Goal: Find contact information: Find contact information

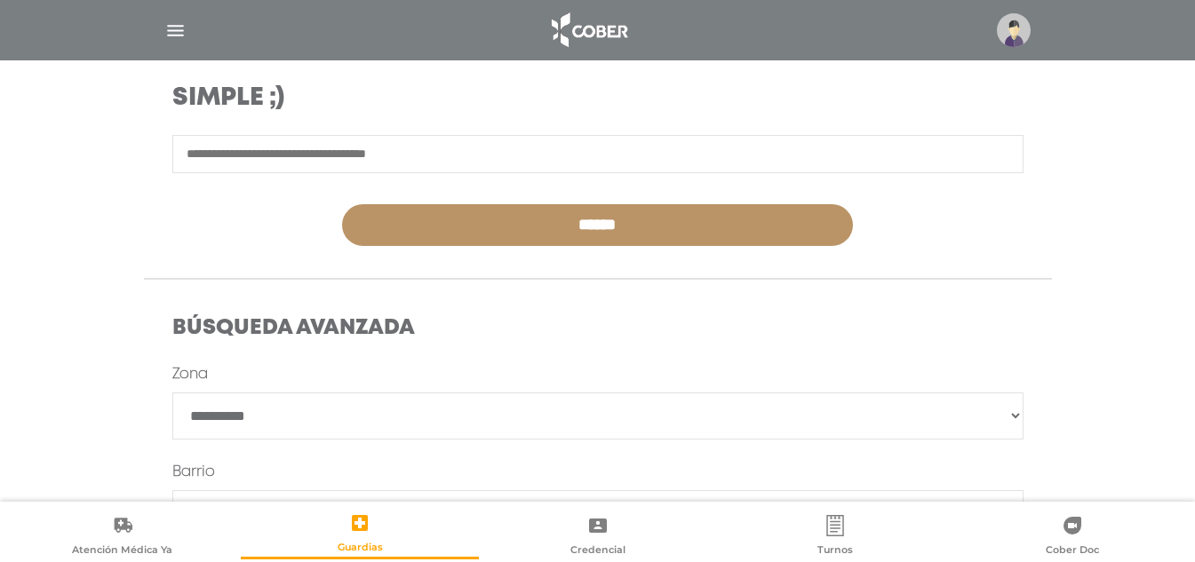
scroll to position [266, 0]
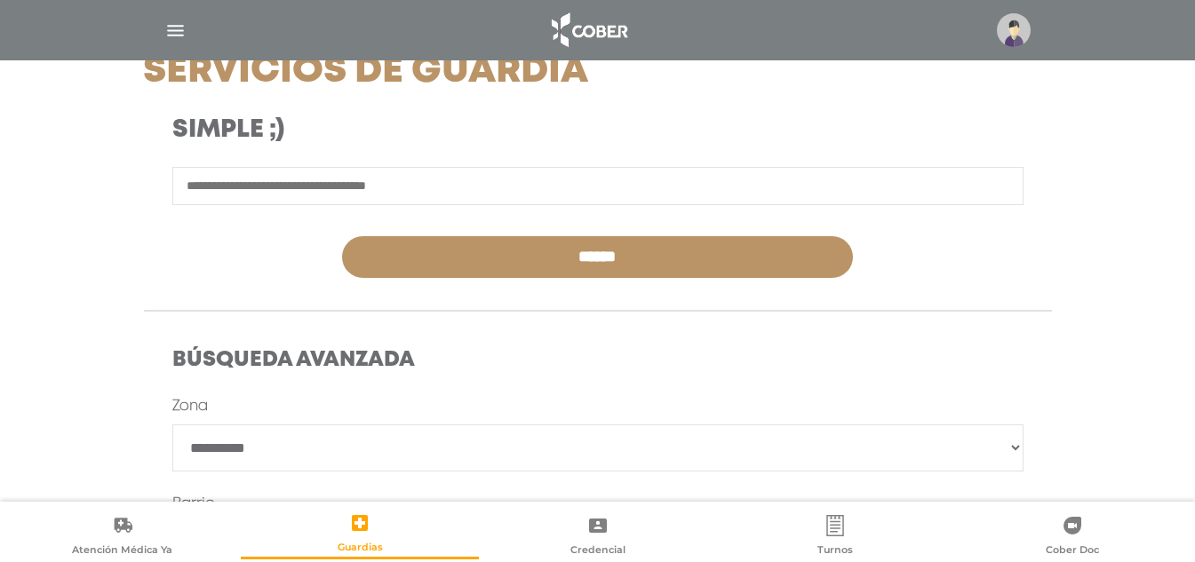
drag, startPoint x: 0, startPoint y: 234, endPoint x: 4, endPoint y: 226, distance: 9.1
click at [0, 232] on main "**********" at bounding box center [597, 290] width 1195 height 1112
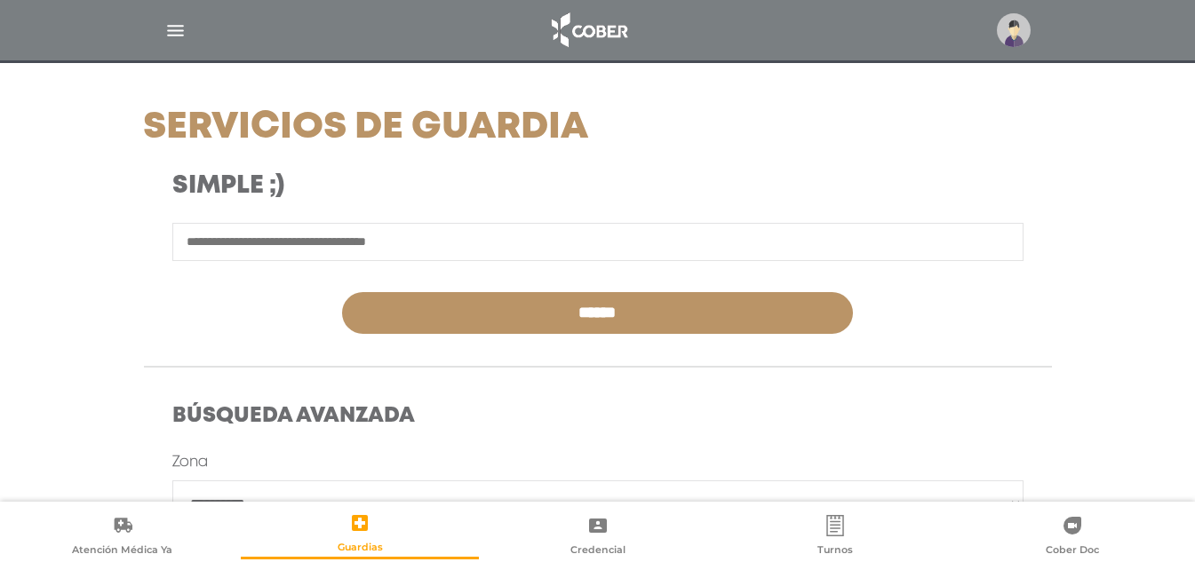
scroll to position [178, 0]
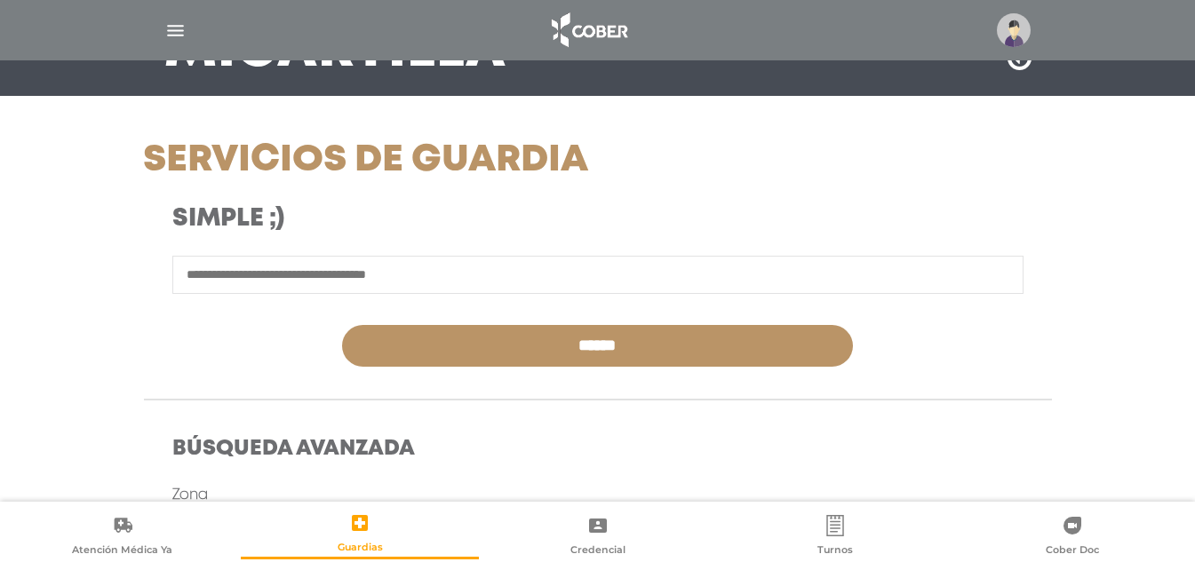
click at [602, 531] on icon at bounding box center [598, 526] width 18 height 14
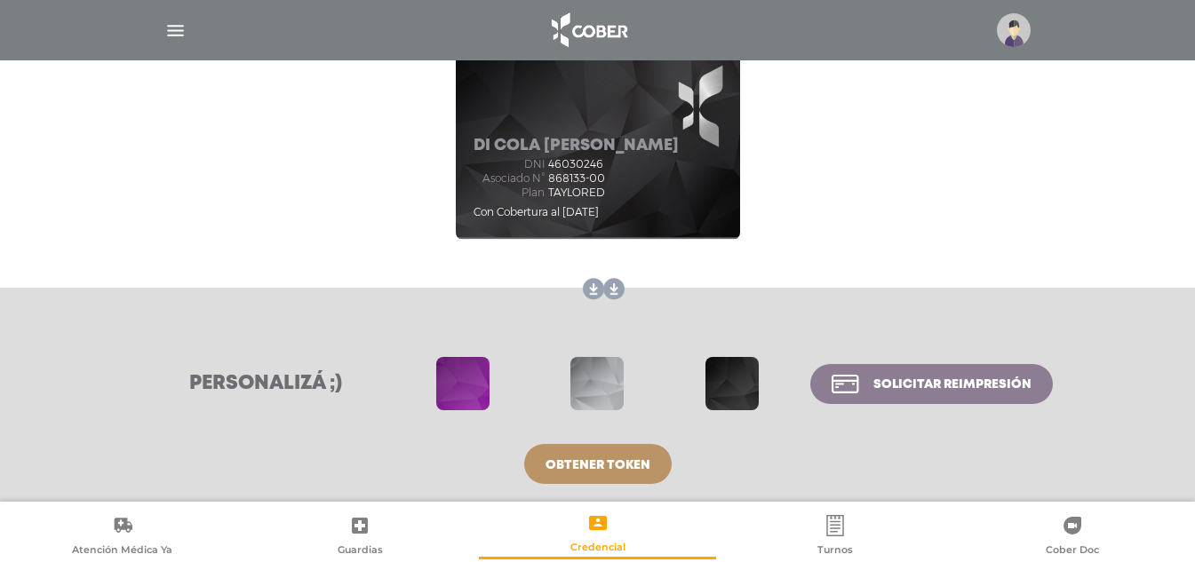
scroll to position [263, 0]
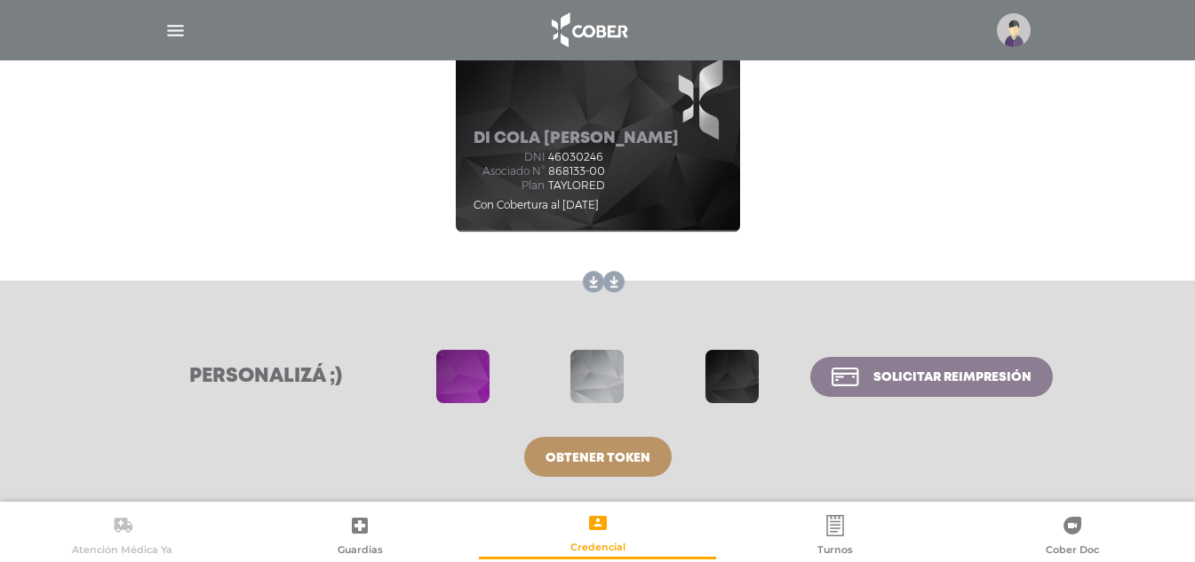
click at [123, 521] on icon at bounding box center [123, 525] width 18 height 15
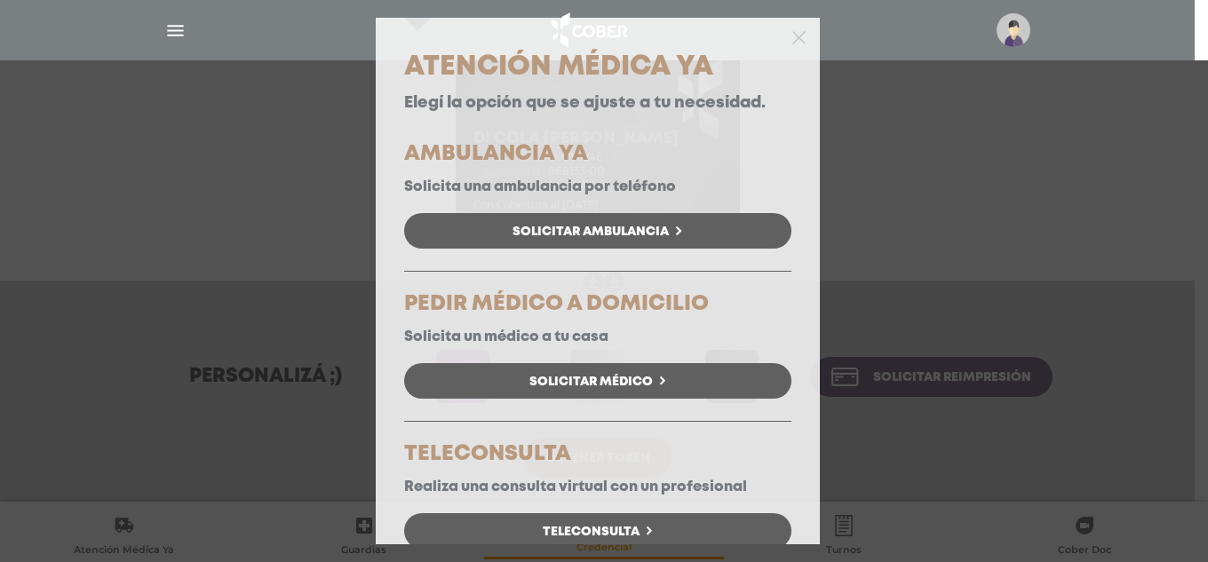
click at [798, 31] on div at bounding box center [598, 36] width 444 height 36
click at [792, 31] on icon "button" at bounding box center [798, 37] width 13 height 13
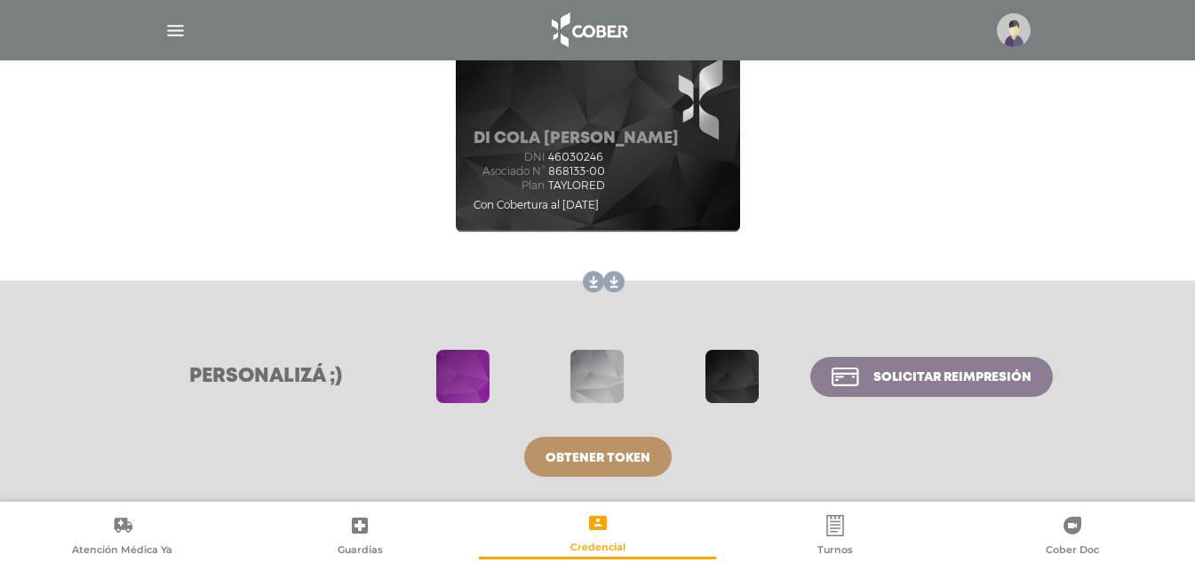
click at [362, 533] on icon at bounding box center [360, 526] width 16 height 16
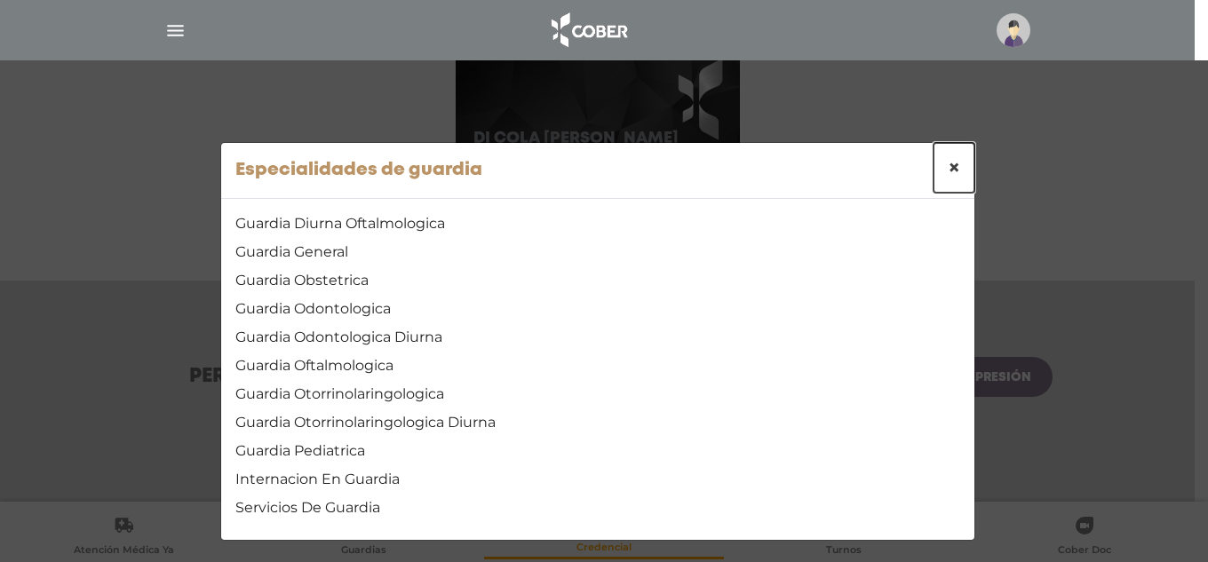
click at [950, 170] on span "×" at bounding box center [954, 168] width 12 height 26
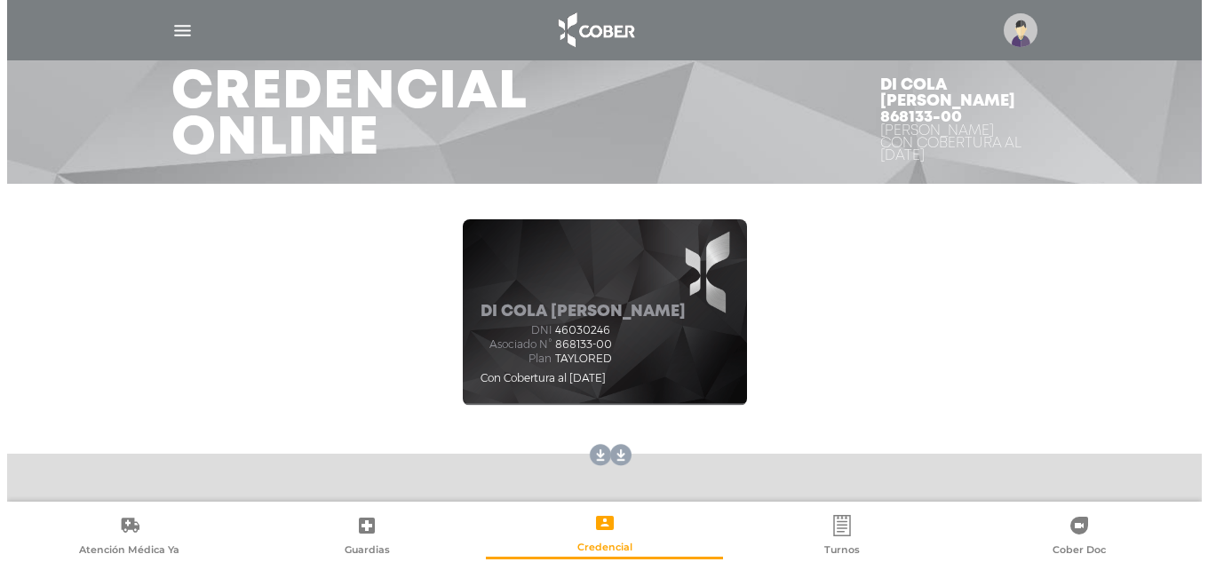
scroll to position [85, 0]
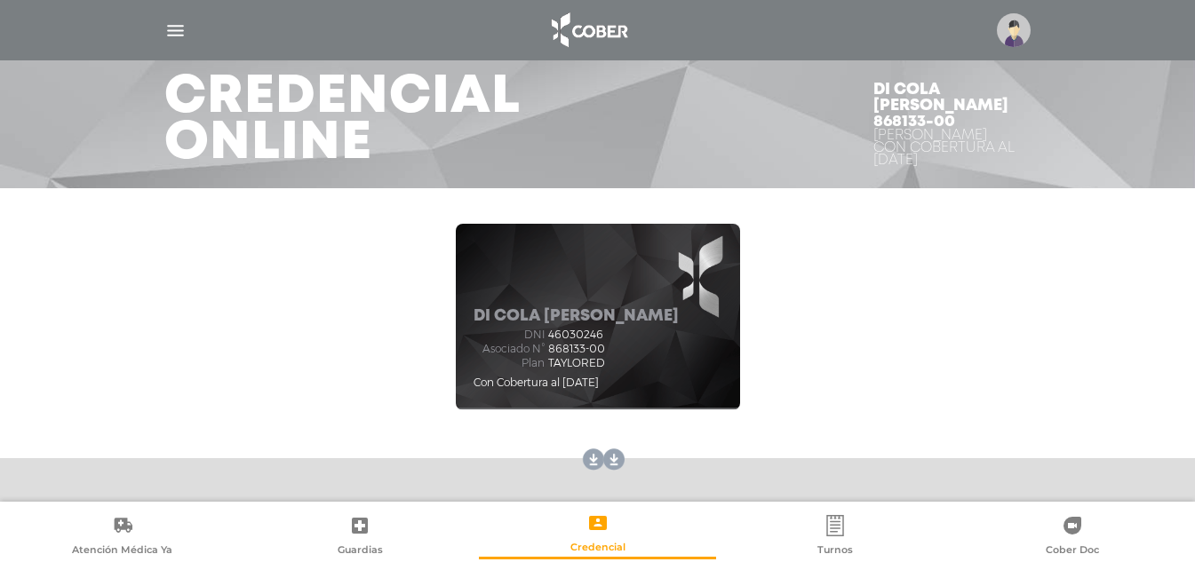
click at [189, 33] on div at bounding box center [598, 30] width 910 height 43
click at [179, 26] on img "button" at bounding box center [175, 31] width 22 height 22
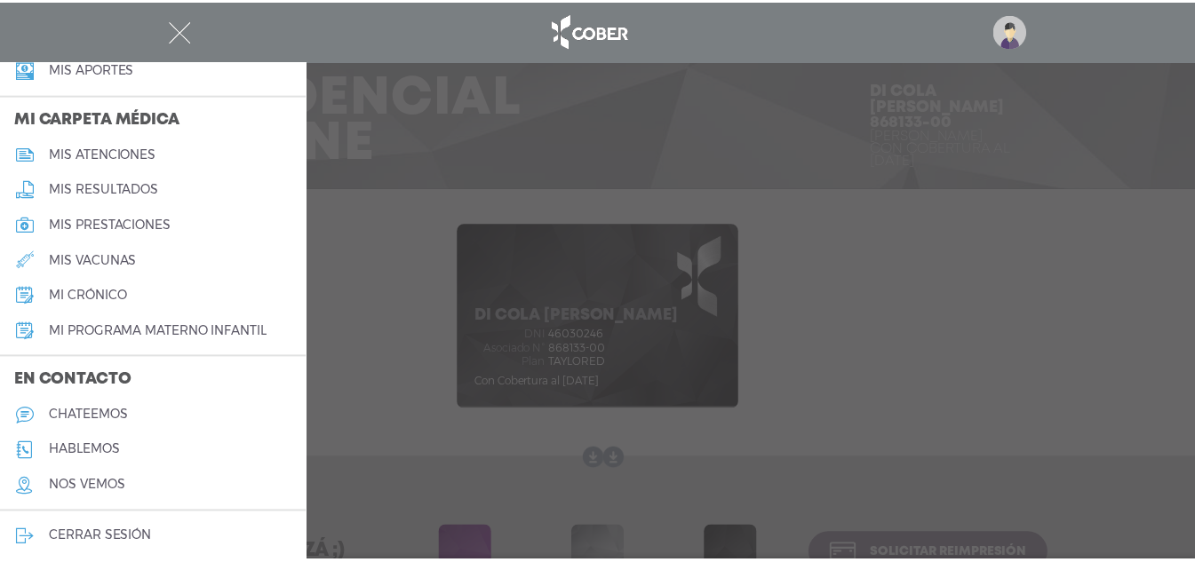
scroll to position [808, 0]
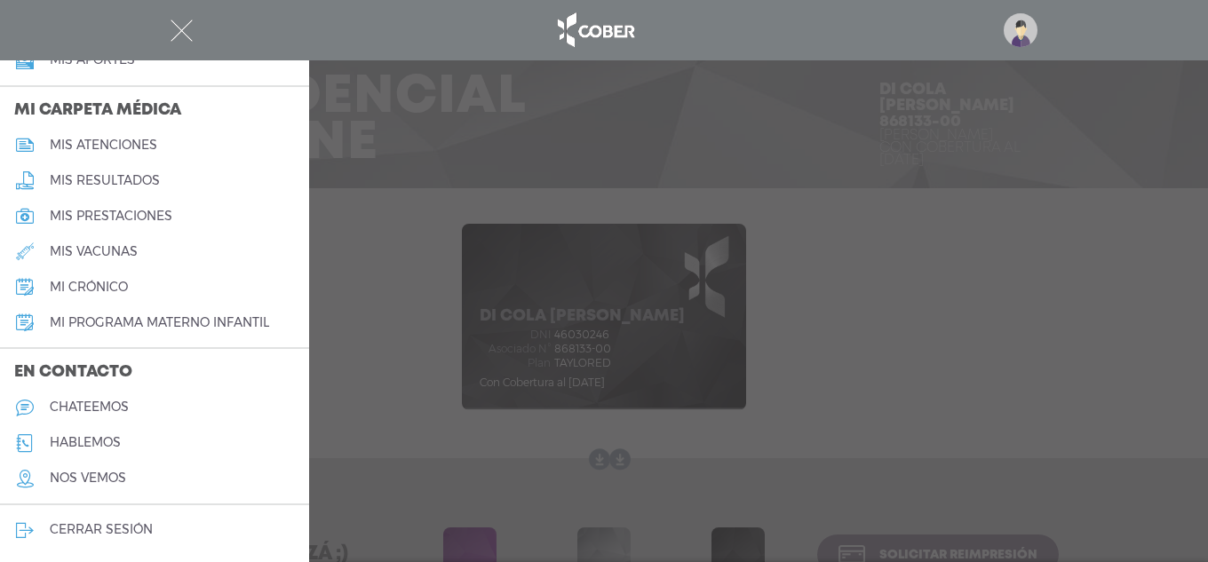
click at [134, 452] on link "hablemos" at bounding box center [154, 443] width 309 height 36
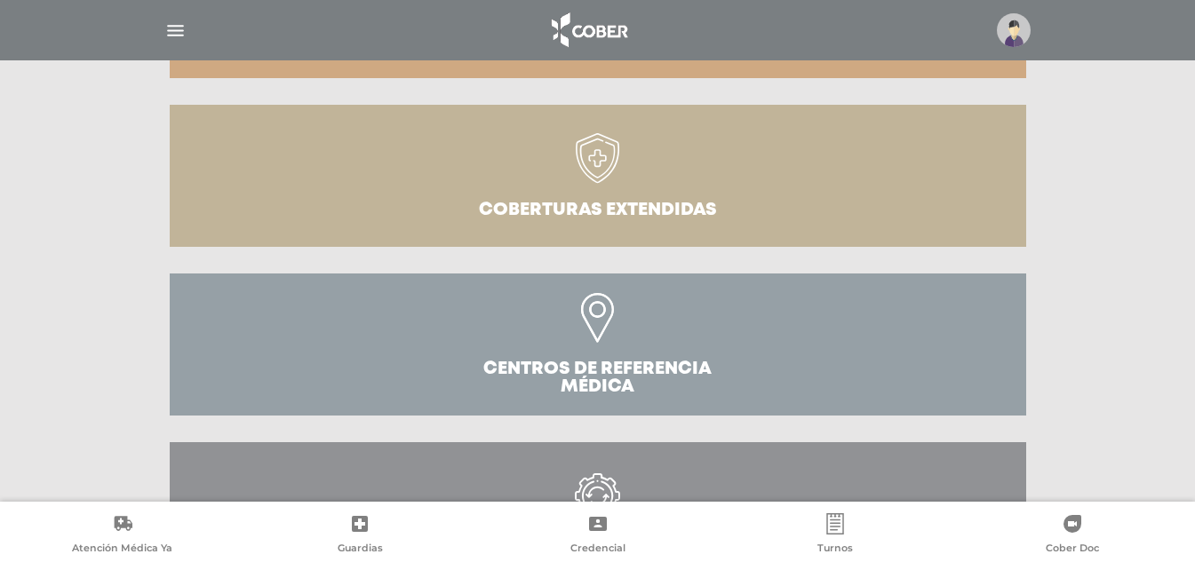
scroll to position [642, 0]
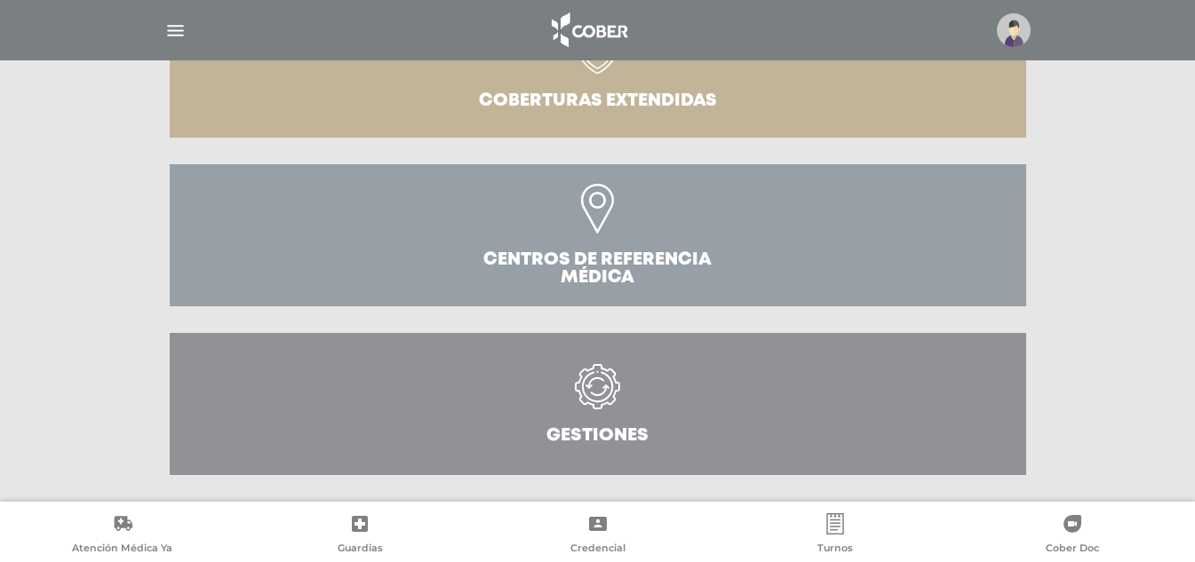
click at [597, 385] on icon at bounding box center [597, 386] width 45 height 45
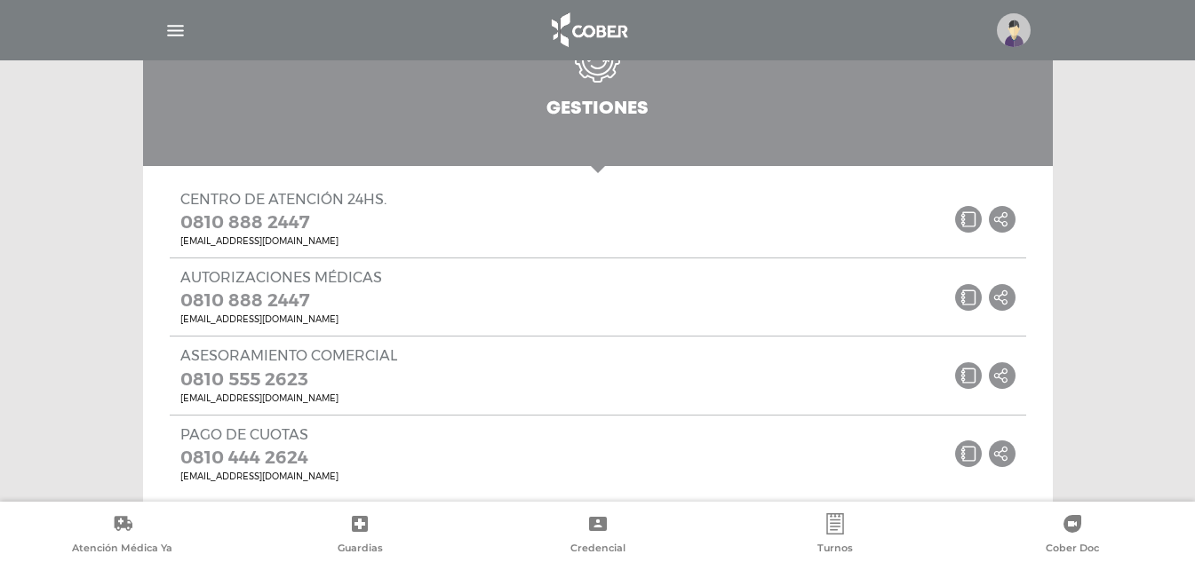
scroll to position [997, 0]
